Goal: Information Seeking & Learning: Check status

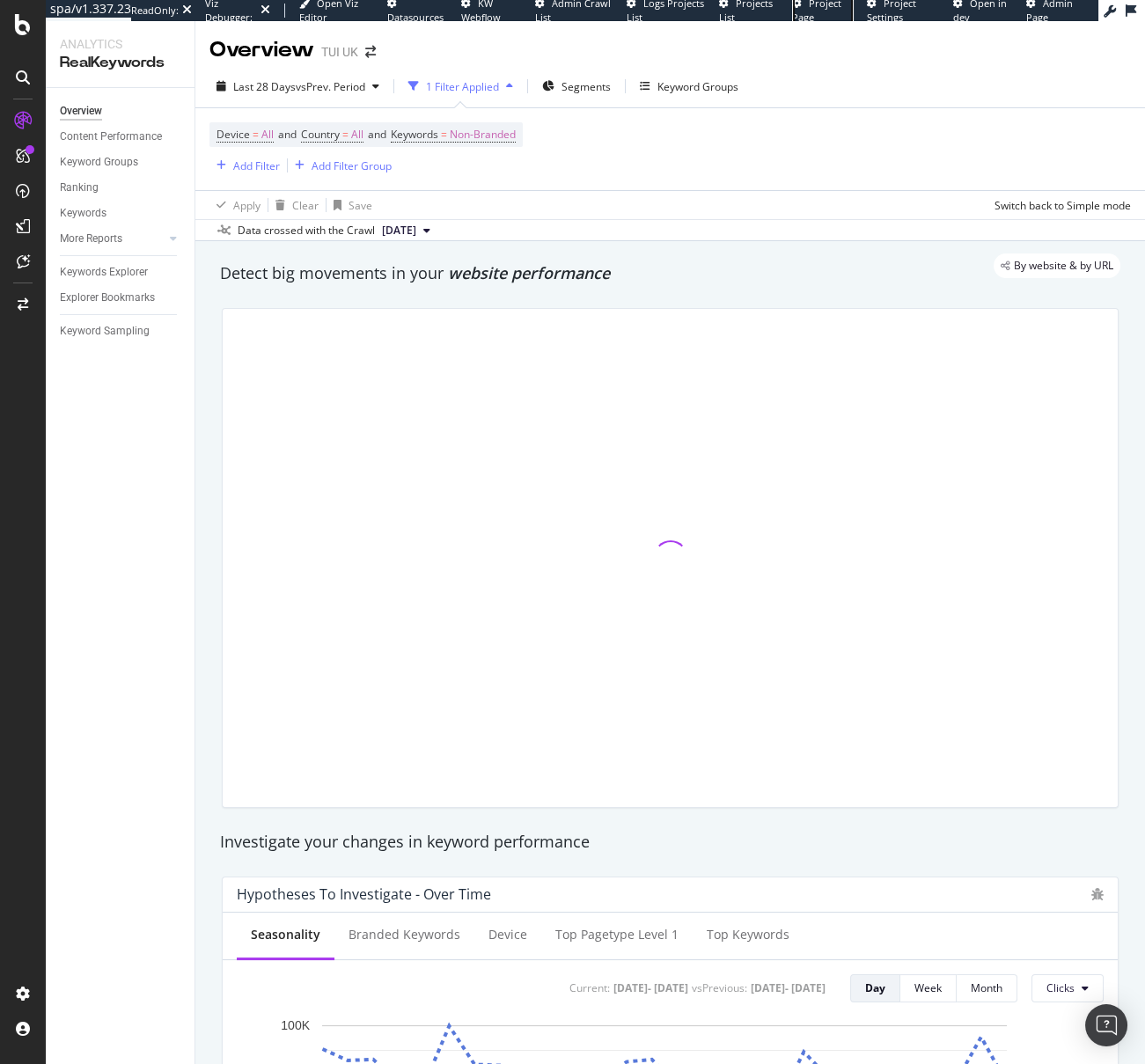
click at [816, 4] on span "Project Page" at bounding box center [816, 10] width 49 height 27
click at [817, 7] on span "Project Page" at bounding box center [816, 10] width 49 height 27
